Goal: Task Accomplishment & Management: Complete application form

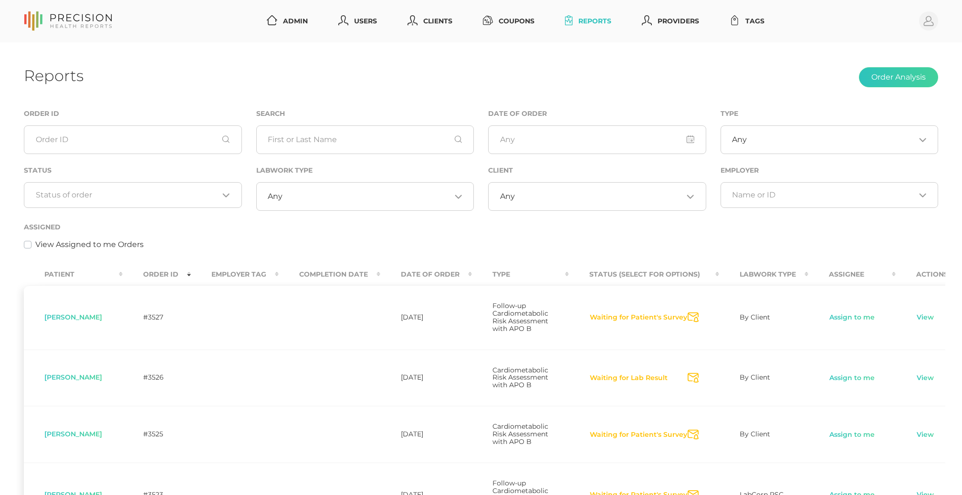
click at [187, 201] on div "Loading..." at bounding box center [133, 195] width 218 height 26
click at [357, 252] on div "Assigned View Assigned to me Orders" at bounding box center [481, 241] width 928 height 40
click at [767, 136] on input "Search for option" at bounding box center [830, 140] width 168 height 10
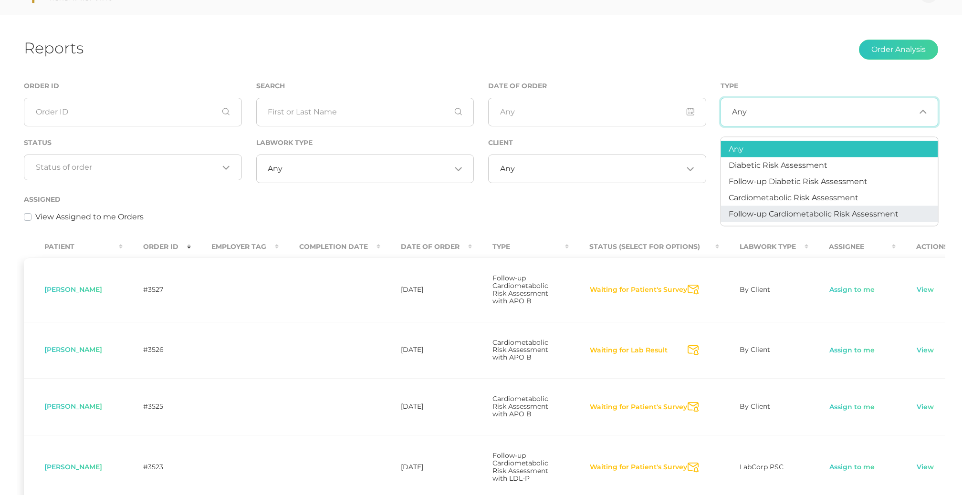
scroll to position [20, 0]
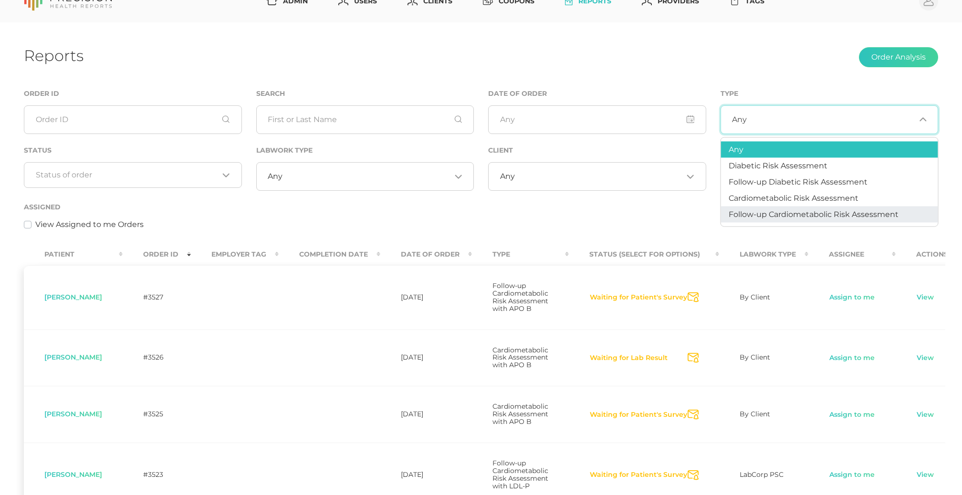
click at [588, 230] on div "Assigned View Assigned to me Orders" at bounding box center [481, 221] width 928 height 40
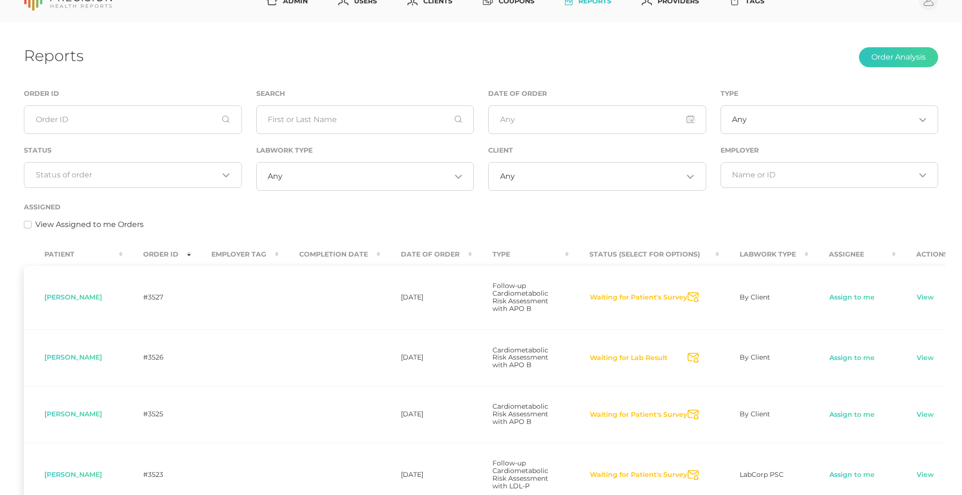
click at [518, 255] on th "Type" at bounding box center [520, 254] width 97 height 21
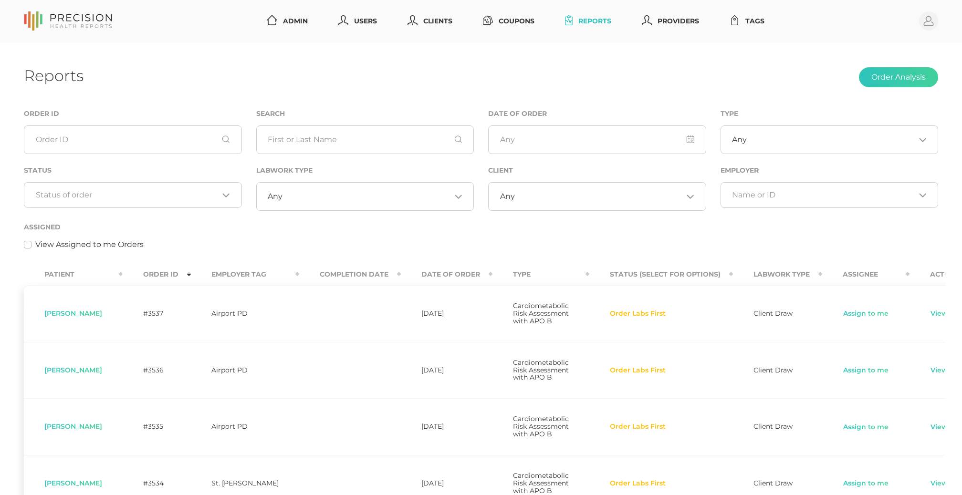
click at [506, 275] on th "Type" at bounding box center [540, 274] width 97 height 21
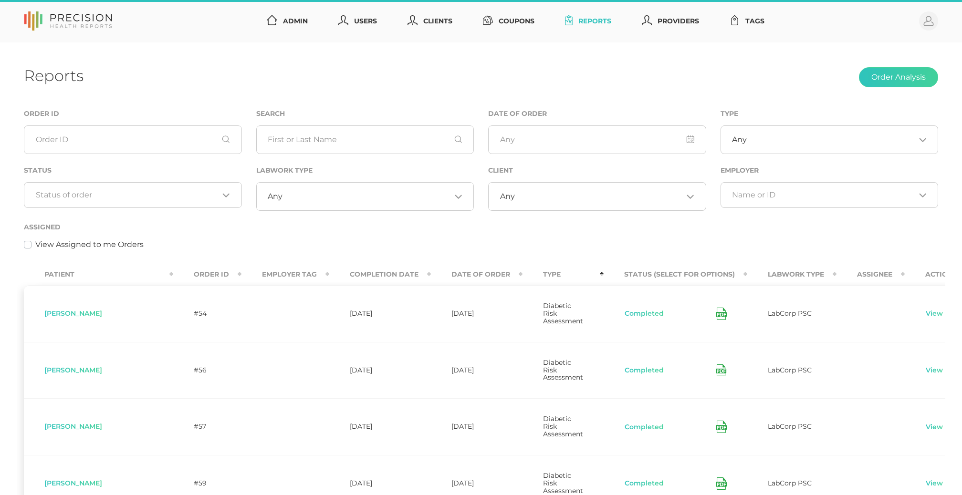
click at [522, 275] on th "Type" at bounding box center [562, 274] width 81 height 21
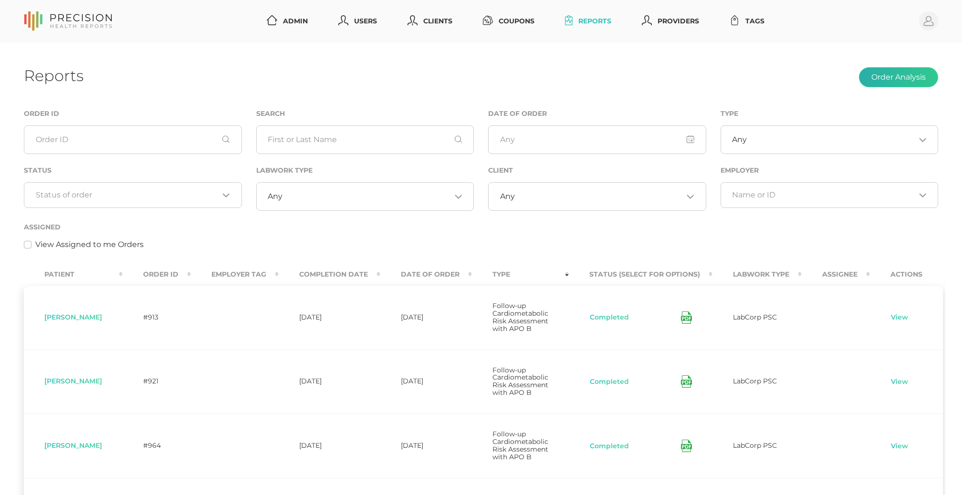
click at [886, 76] on button "Order Analysis" at bounding box center [898, 77] width 79 height 20
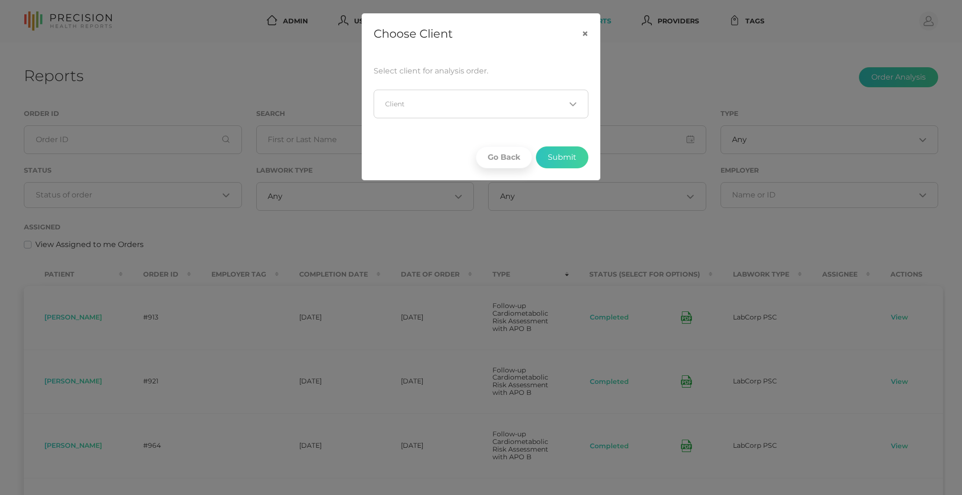
click at [411, 108] on input "Search for option" at bounding box center [475, 104] width 180 height 10
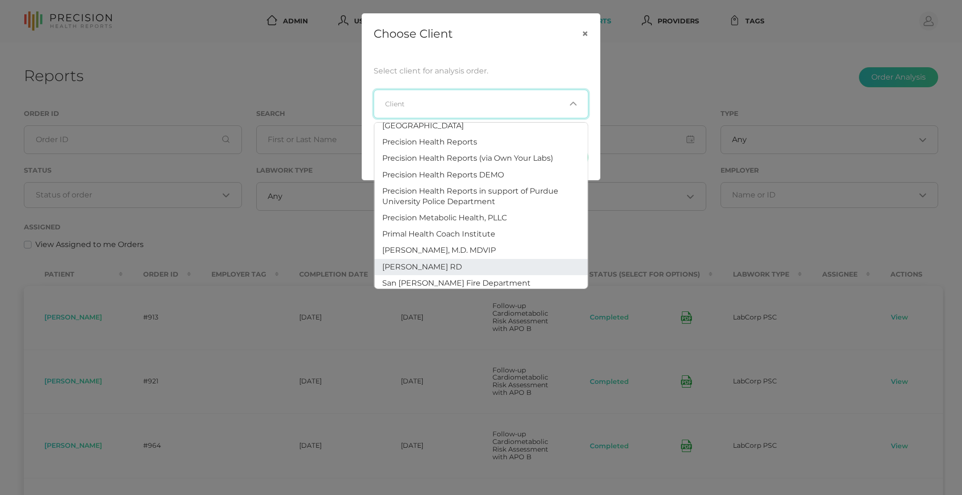
scroll to position [577, 0]
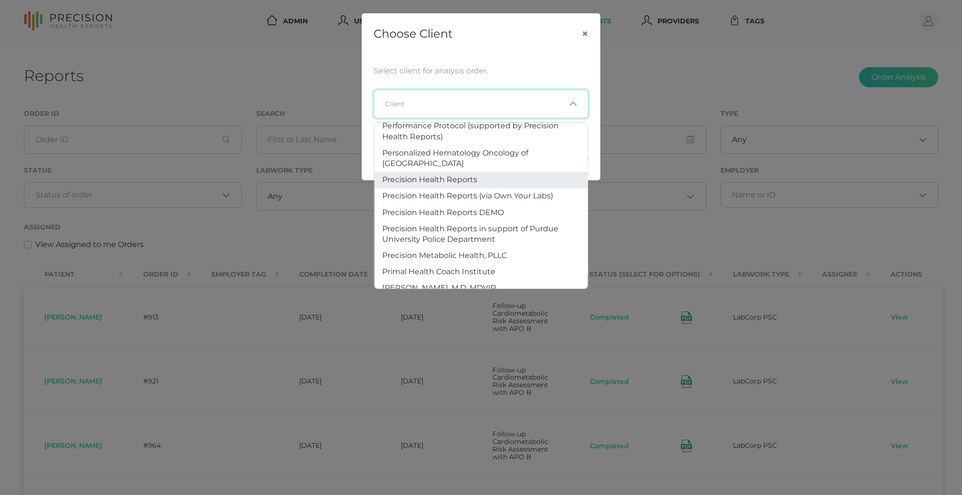
click at [449, 175] on span "Precision Health Reports" at bounding box center [429, 179] width 95 height 9
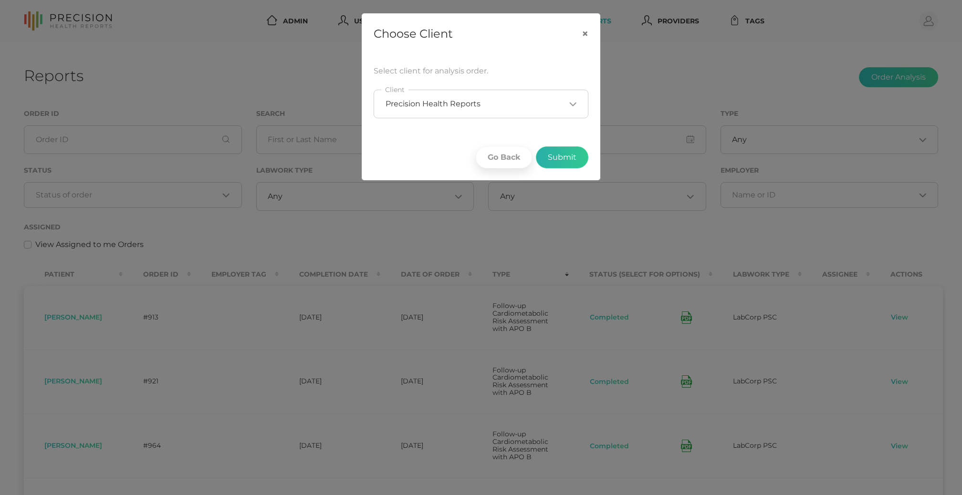
click at [569, 151] on button "Submit" at bounding box center [562, 157] width 52 height 22
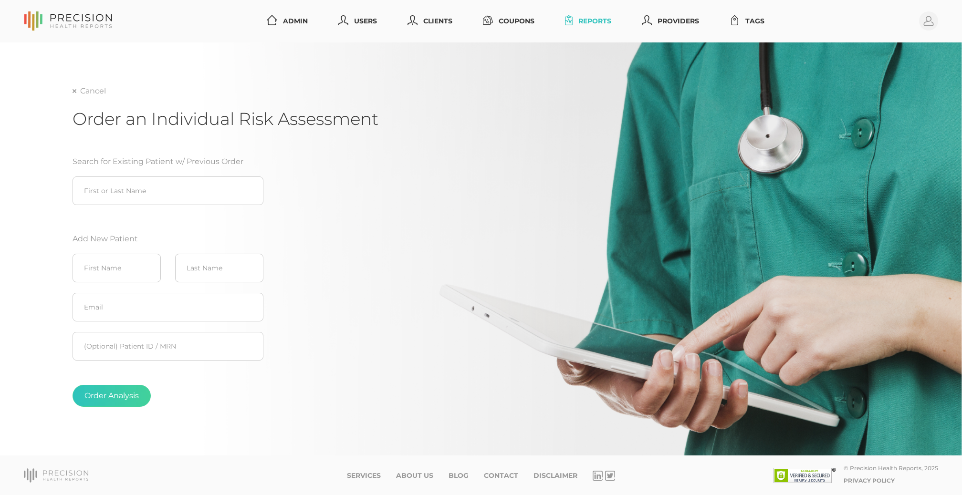
click at [130, 252] on fieldset "First Name" at bounding box center [116, 268] width 103 height 39
type input "Test"
type input "AMHR"
type input "mbmartin98+testamha1@gmail.com"
click at [215, 273] on input "AMHR" at bounding box center [219, 268] width 88 height 29
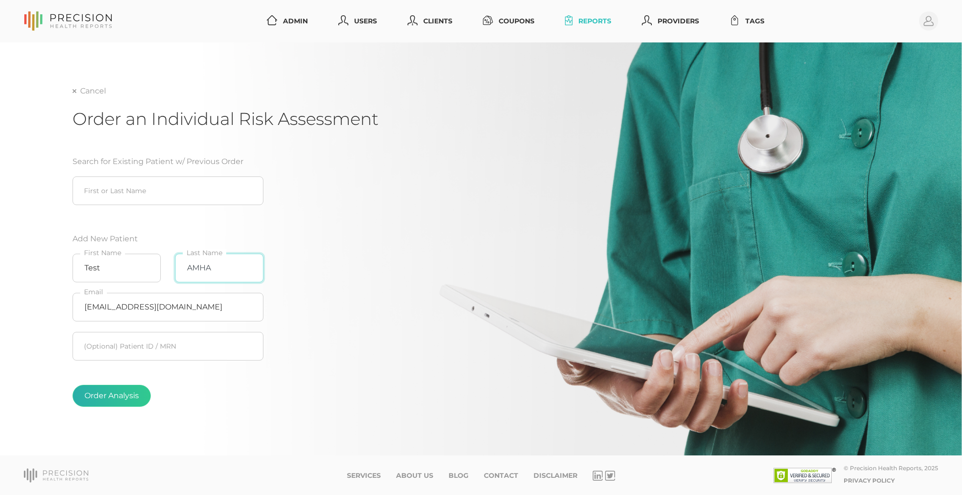
type input "AMHA"
click at [104, 394] on button "Order Analysis" at bounding box center [111, 396] width 78 height 22
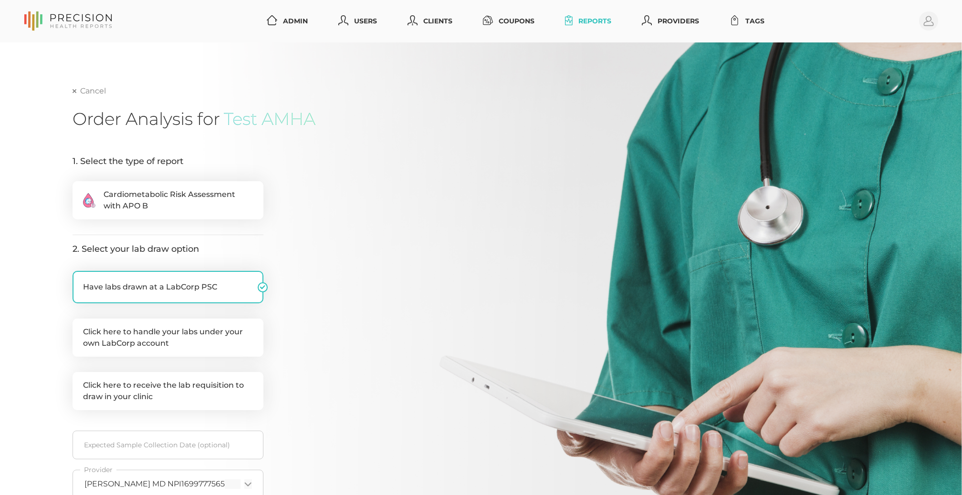
click at [77, 92] on link "Cancel" at bounding box center [88, 91] width 33 height 10
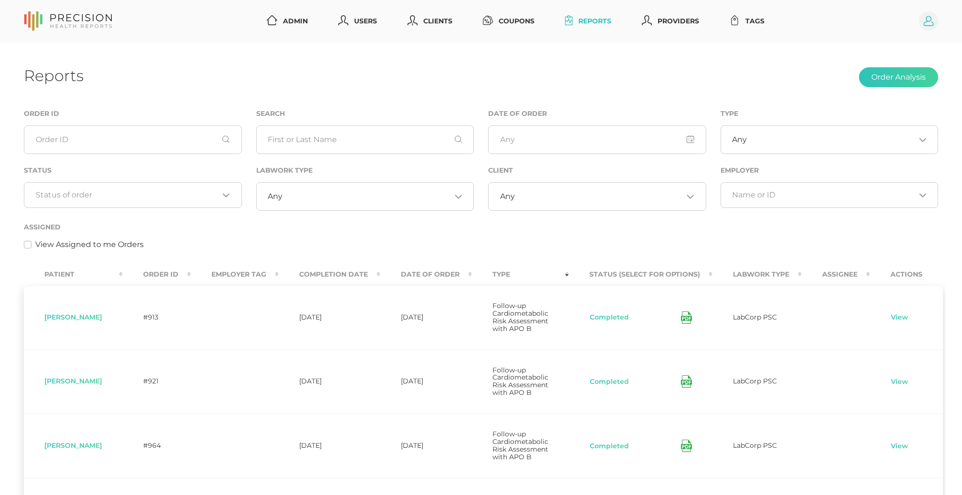
click at [933, 27] on circle at bounding box center [928, 20] width 19 height 19
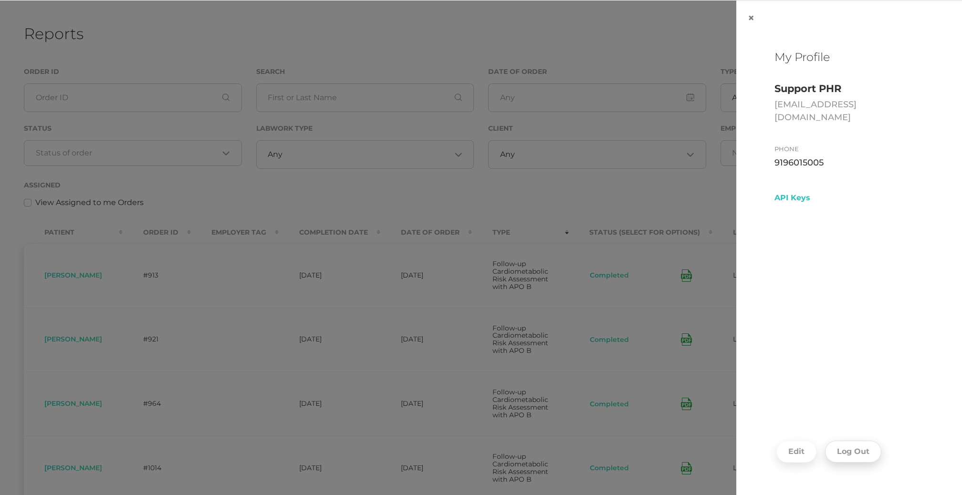
click at [851, 444] on button "Log Out" at bounding box center [853, 452] width 56 height 22
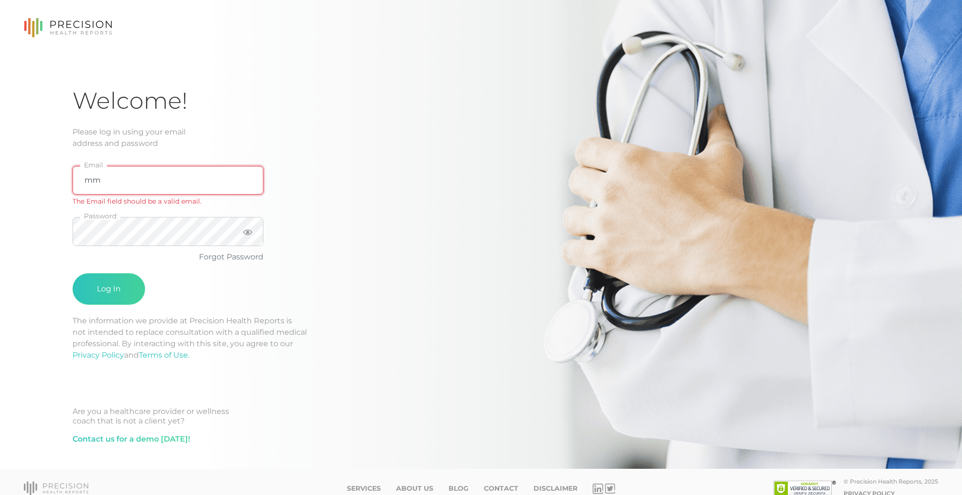
type input "mmartin@precisionhealthreports.com"
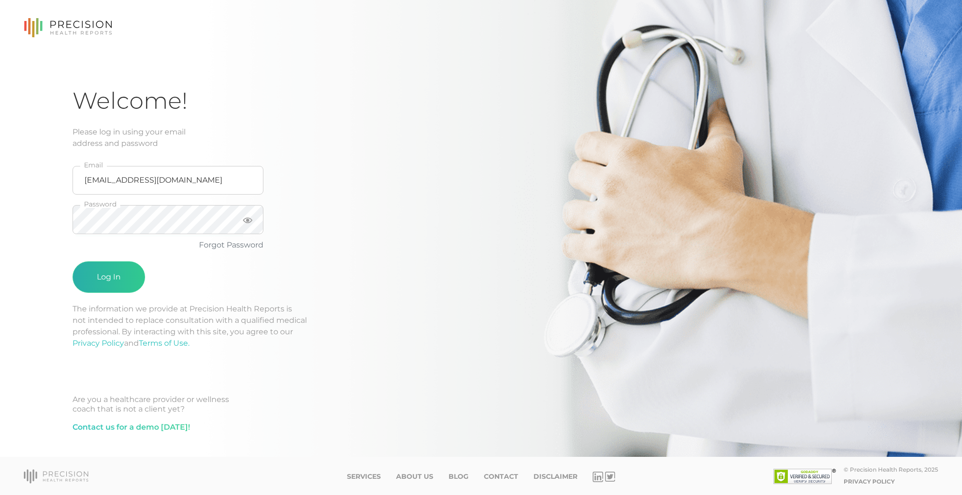
click at [104, 268] on button "Log In" at bounding box center [108, 276] width 72 height 31
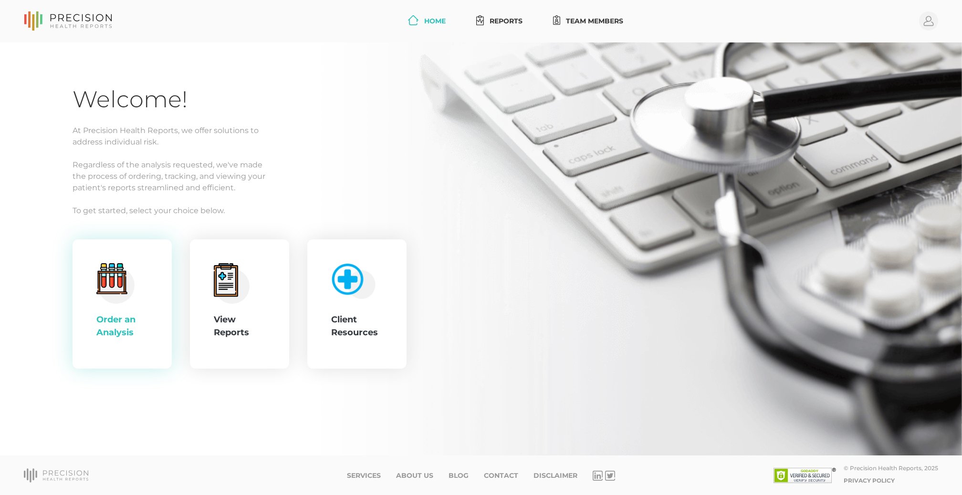
click at [106, 295] on circle at bounding box center [116, 285] width 37 height 37
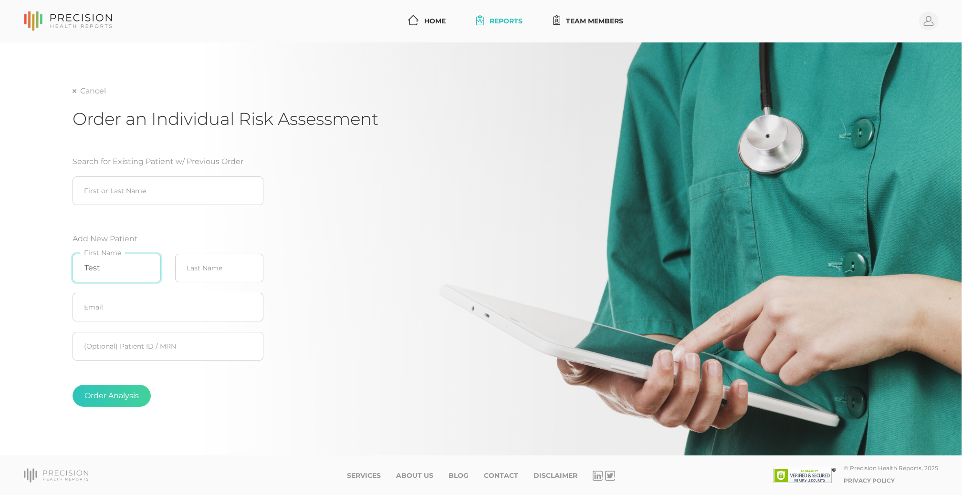
type input "Test"
type input "AMHR"
type input "mbmartin98+amhr1@gmail.com"
click at [113, 390] on button "Order Analysis" at bounding box center [111, 396] width 78 height 22
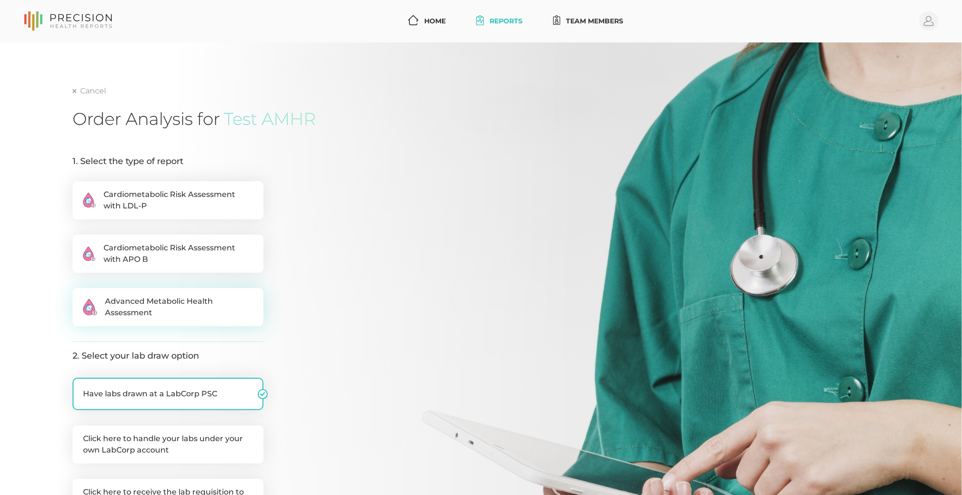
click at [142, 306] on span "Advanced Metabolic Health Assessment" at bounding box center [179, 307] width 148 height 23
click at [80, 298] on input ".cls-2{fill:#fa759e}.cls-4{fill:#ffd7e5}.cls-8{fill:#3a2c60} Advanced Metabolic…" at bounding box center [76, 293] width 8 height 10
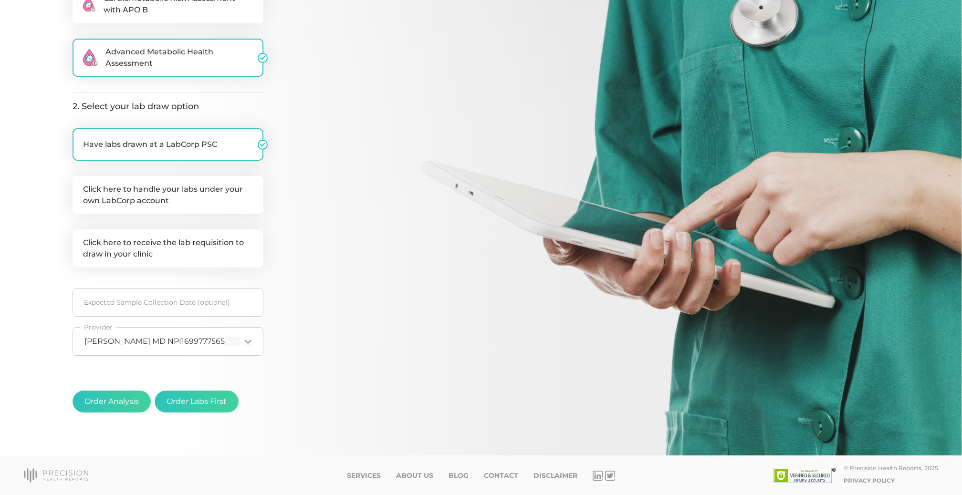
scroll to position [249, 0]
click at [127, 398] on button "Order Analysis" at bounding box center [111, 402] width 78 height 22
radio input "false"
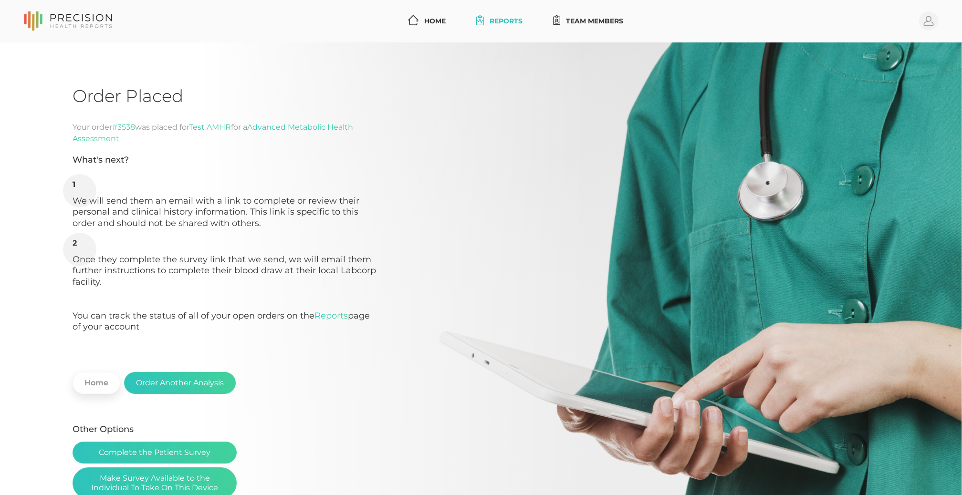
click at [487, 18] on link "Reports" at bounding box center [499, 21] width 54 height 18
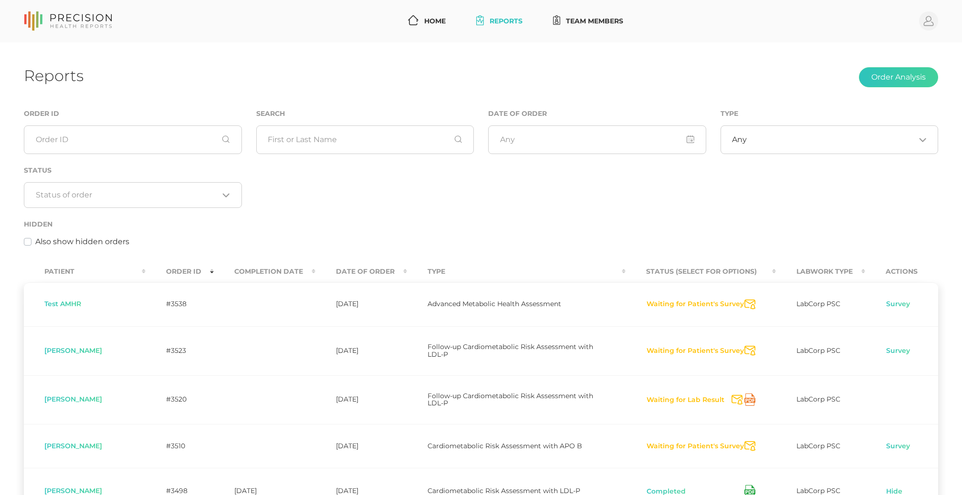
click at [938, 16] on nav "Home Reports Team Members Profile" at bounding box center [481, 21] width 962 height 42
click at [925, 21] on circle at bounding box center [928, 20] width 19 height 19
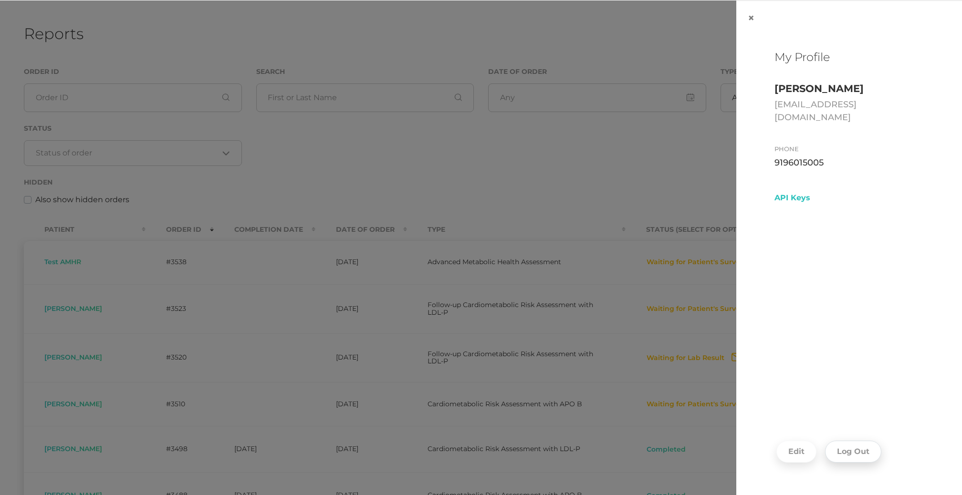
click at [843, 455] on button "Log Out" at bounding box center [853, 452] width 56 height 22
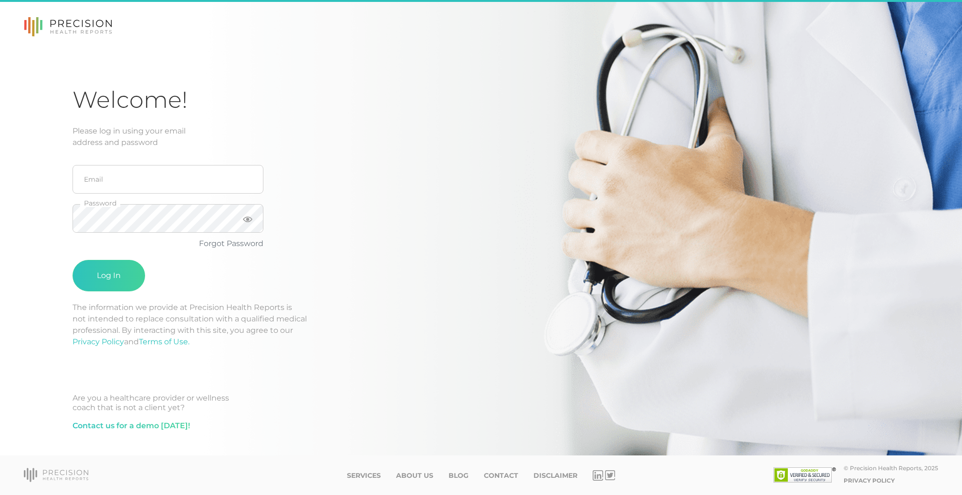
scroll to position [1, 0]
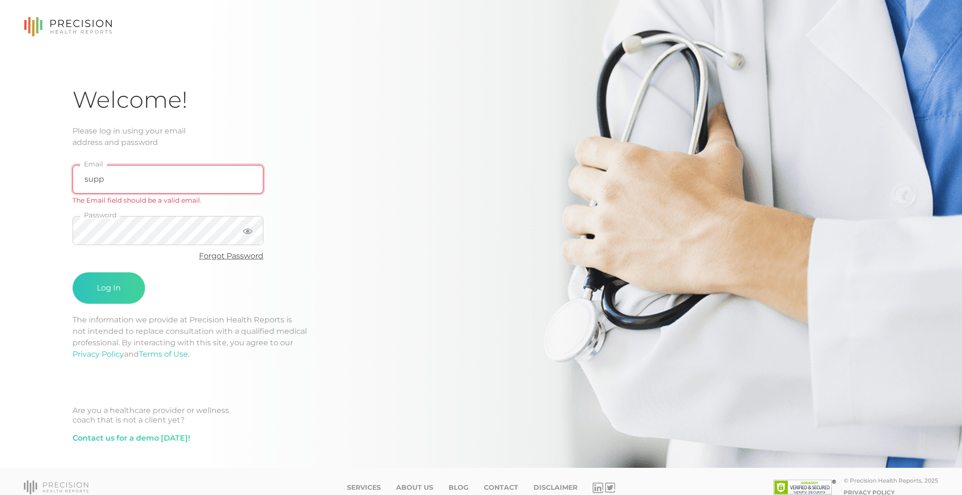
type input "[EMAIL_ADDRESS][DOMAIN_NAME]"
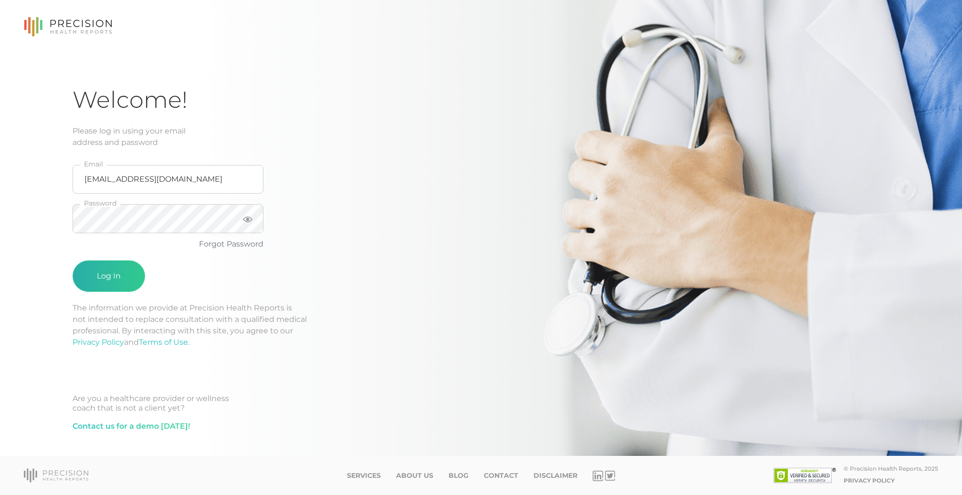
click at [110, 273] on button "Log In" at bounding box center [108, 275] width 72 height 31
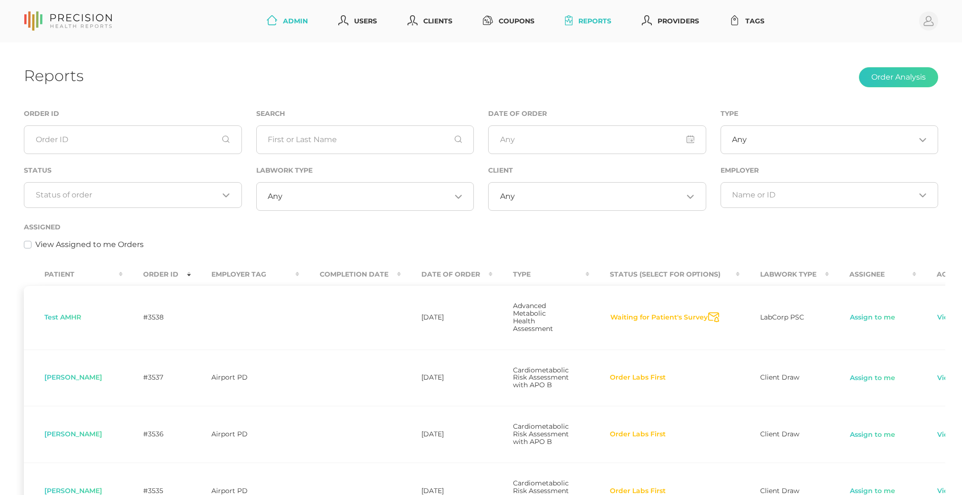
click at [279, 20] on link "Admin" at bounding box center [287, 21] width 49 height 18
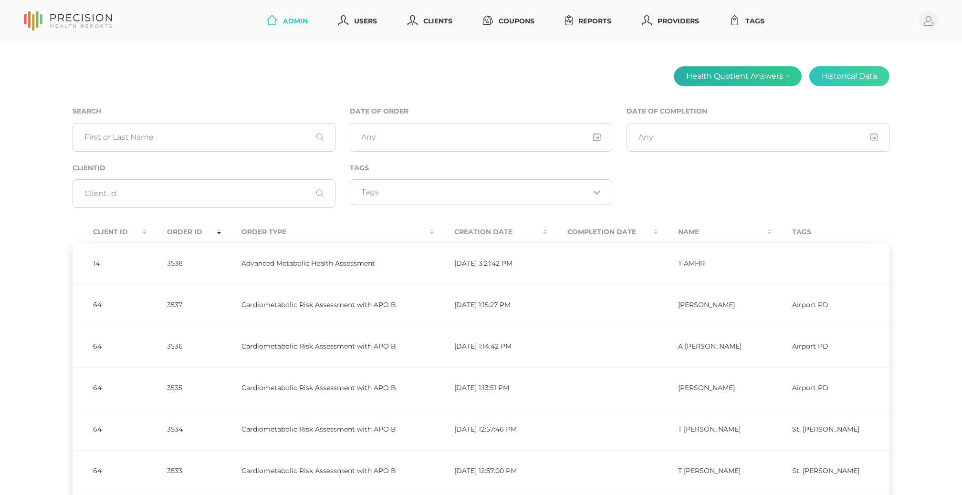
click at [724, 81] on button "Health Quotient Answers +" at bounding box center [737, 76] width 128 height 20
click at [493, 54] on div "Health Quotient Answers + Historical Data Search Date of Order Date of Completi…" at bounding box center [481, 378] width 962 height 673
